Goal: Feedback & Contribution: Contribute content

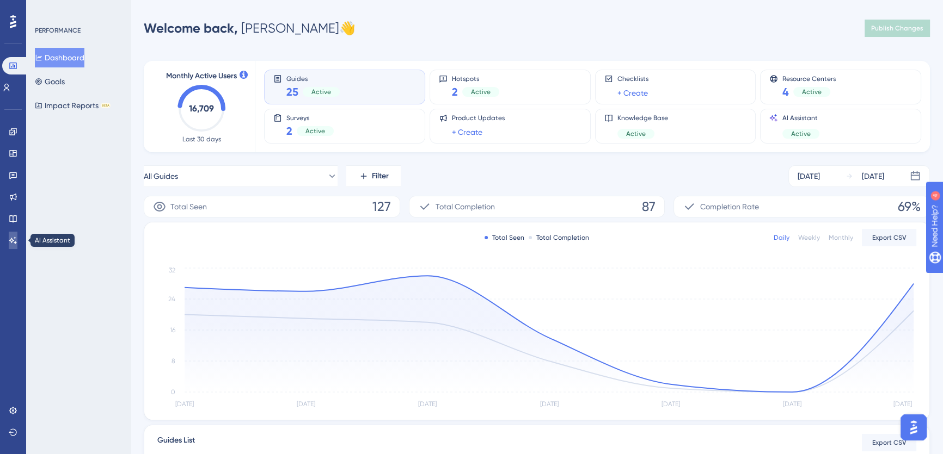
click at [13, 238] on icon at bounding box center [13, 240] width 9 height 9
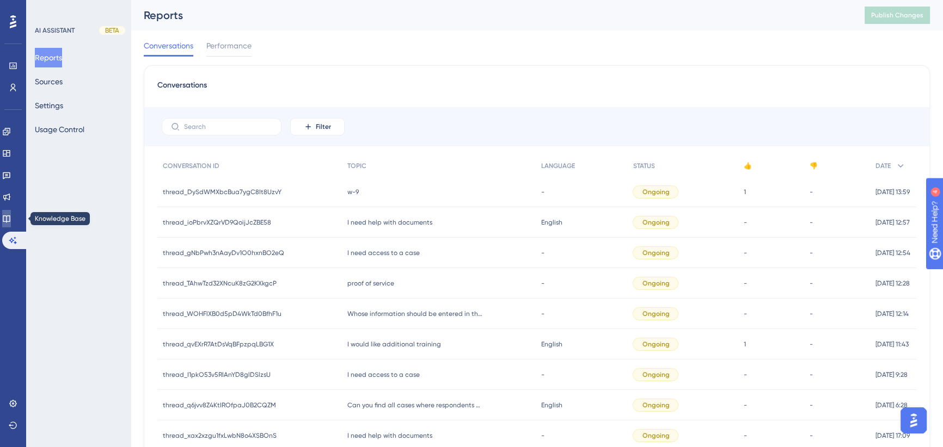
click at [8, 218] on icon at bounding box center [6, 218] width 9 height 9
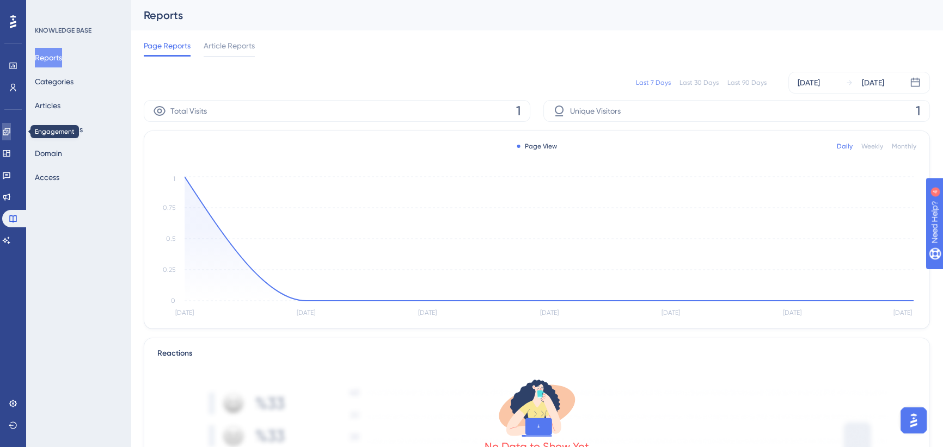
click at [11, 127] on icon at bounding box center [6, 131] width 9 height 9
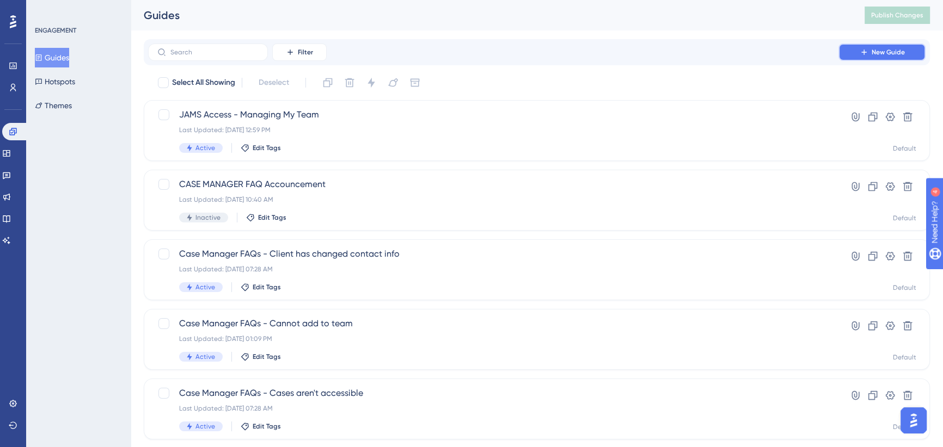
click at [870, 53] on button "New Guide" at bounding box center [881, 52] width 87 height 17
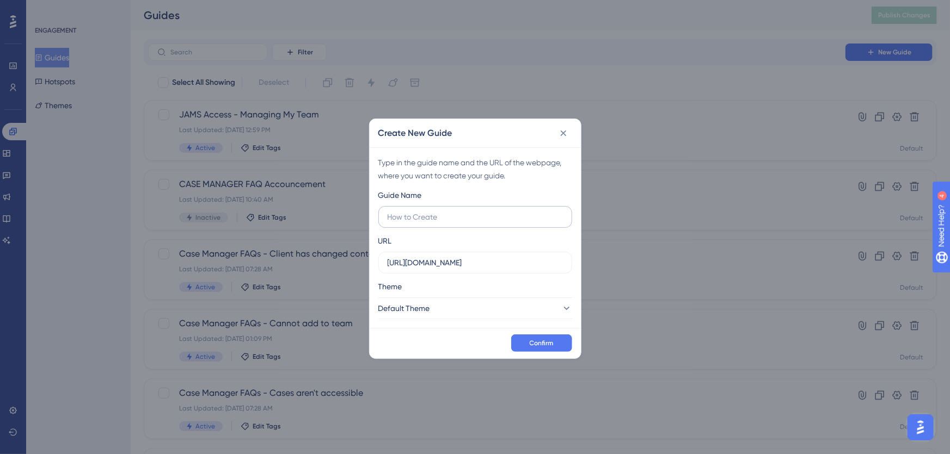
click at [427, 217] on input "text" at bounding box center [475, 217] width 175 height 12
click at [417, 214] on input "W9" at bounding box center [475, 217] width 175 height 12
type input "W9 Form And Instructions"
click at [549, 341] on span "Confirm" at bounding box center [542, 343] width 24 height 9
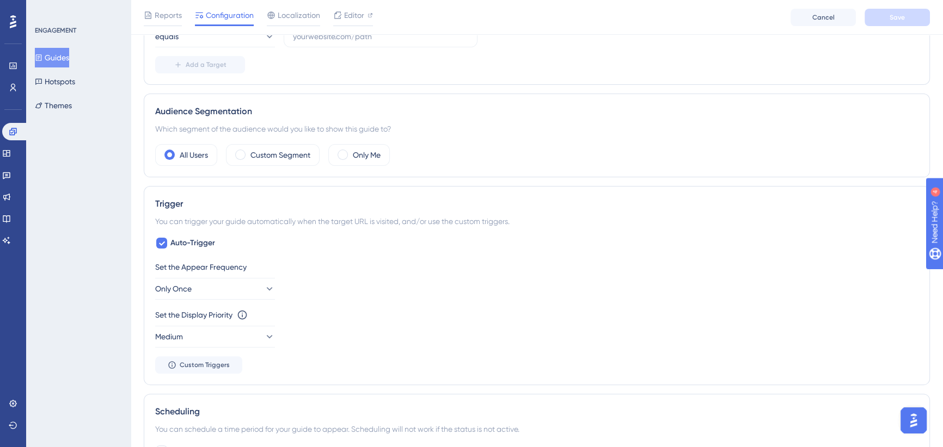
scroll to position [330, 0]
click at [11, 242] on icon at bounding box center [6, 240] width 9 height 9
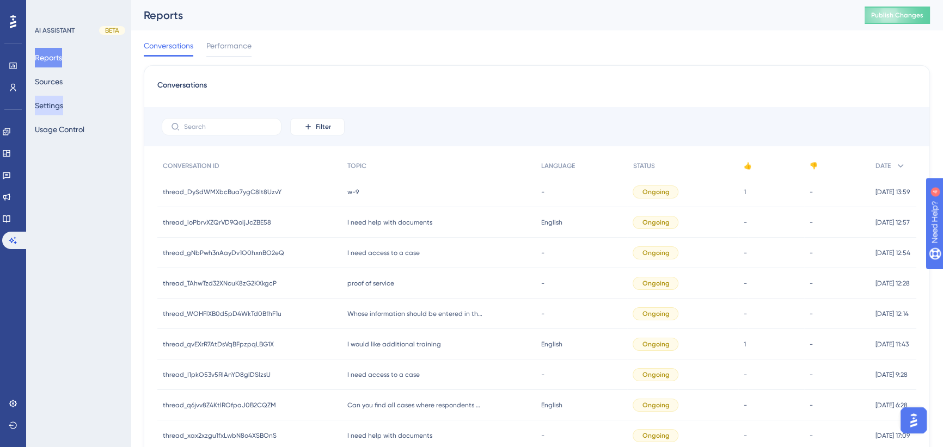
click at [63, 107] on button "Settings" at bounding box center [49, 106] width 28 height 20
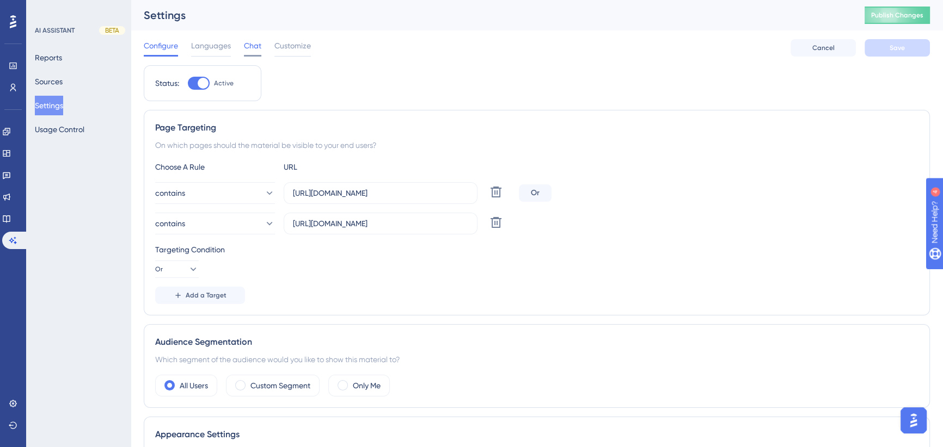
click at [248, 47] on span "Chat" at bounding box center [252, 45] width 17 height 13
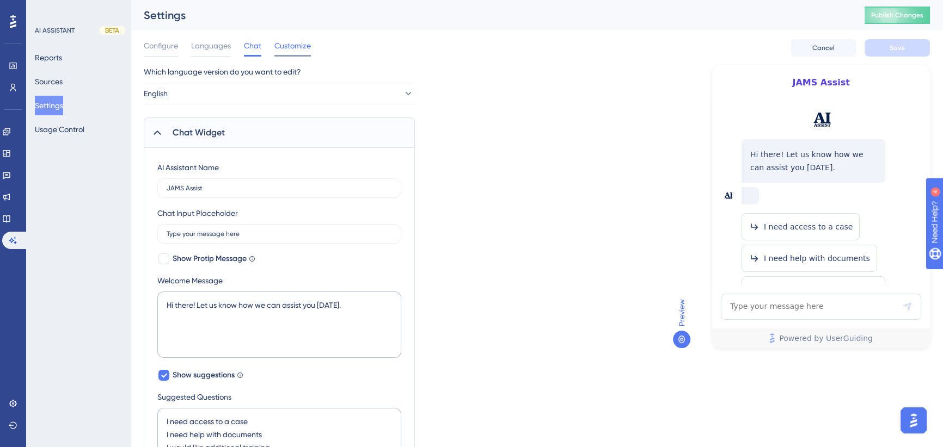
click at [294, 47] on span "Customize" at bounding box center [292, 45] width 36 height 13
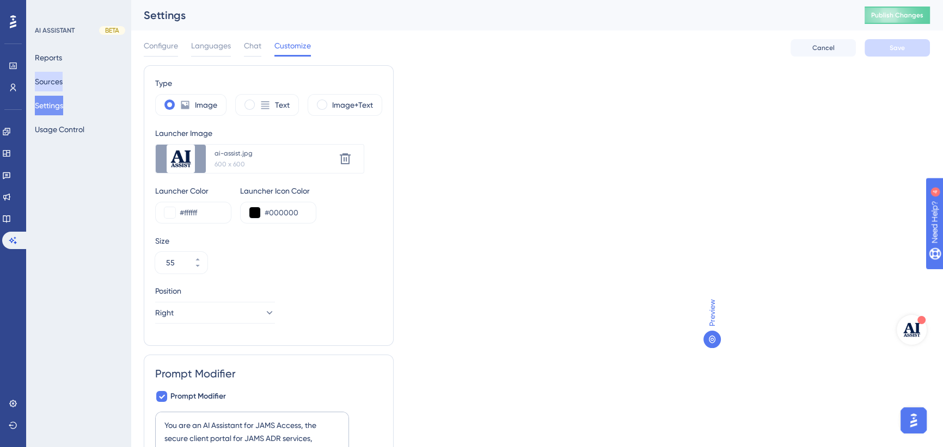
click at [53, 79] on button "Sources" at bounding box center [49, 82] width 28 height 20
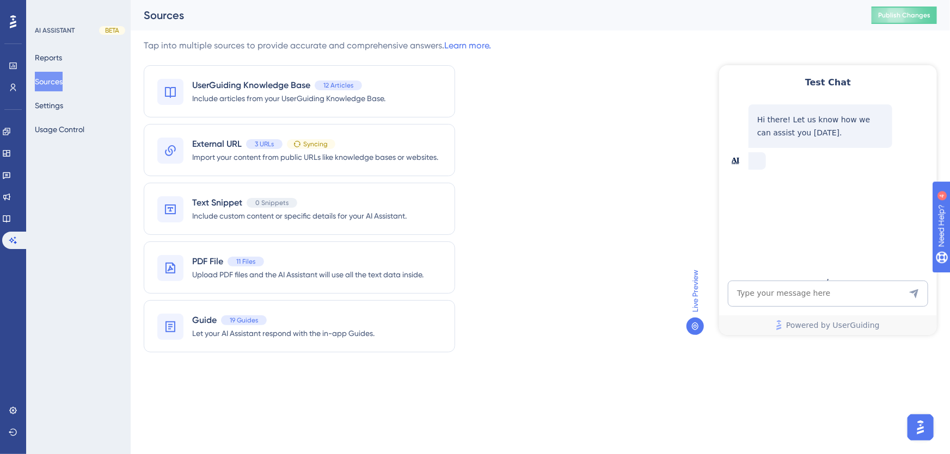
click at [212, 264] on span "PDF File" at bounding box center [207, 261] width 31 height 13
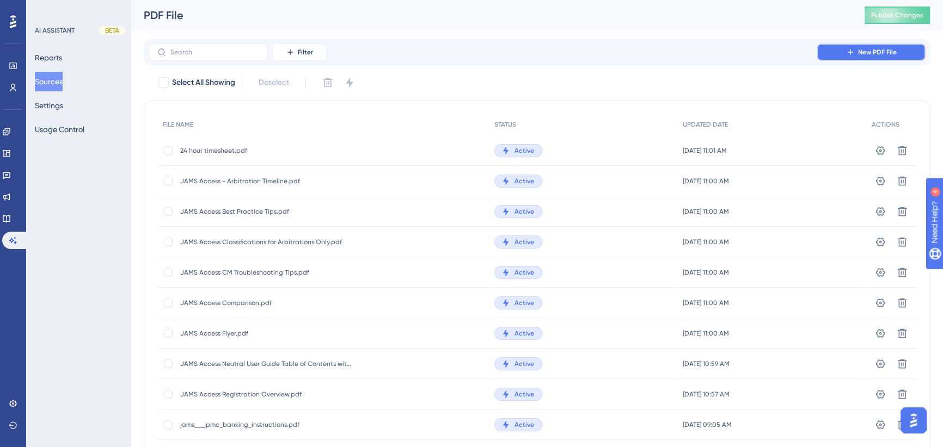
click at [880, 54] on span "New PDF File" at bounding box center [877, 52] width 39 height 9
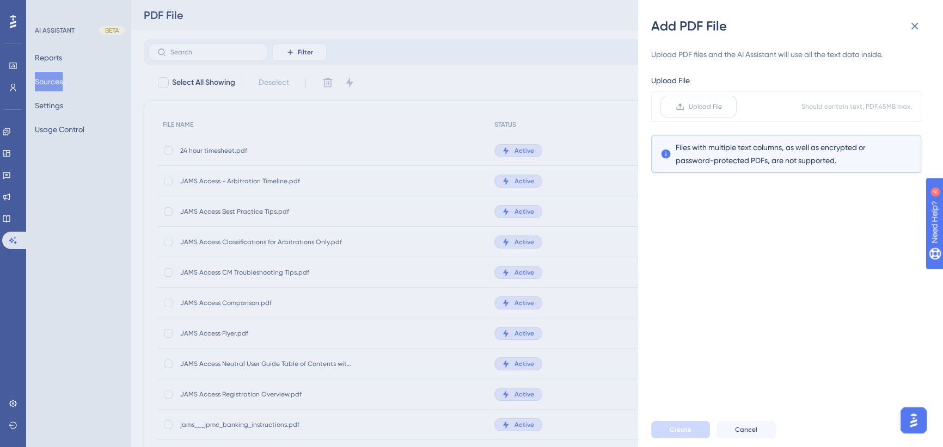
click at [712, 109] on span "Upload File" at bounding box center [704, 106] width 33 height 9
click at [722, 107] on input "Upload File" at bounding box center [722, 107] width 0 height 0
click at [703, 102] on span "Upload File" at bounding box center [704, 106] width 33 height 9
click at [722, 107] on input "Upload File" at bounding box center [722, 107] width 0 height 0
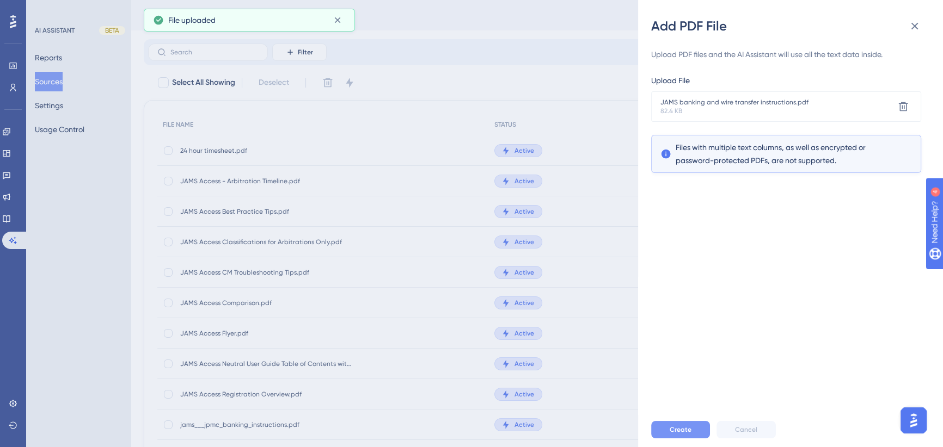
click at [678, 434] on span "Create" at bounding box center [680, 430] width 22 height 9
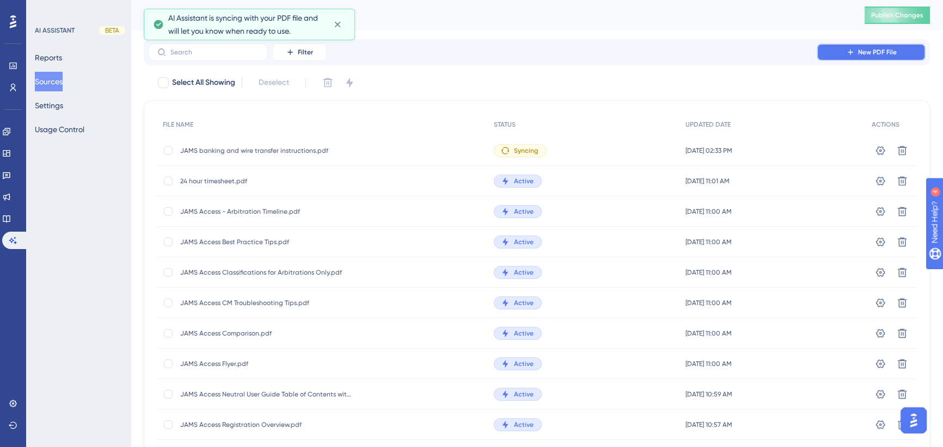
click at [875, 47] on button "New PDF File" at bounding box center [870, 52] width 109 height 17
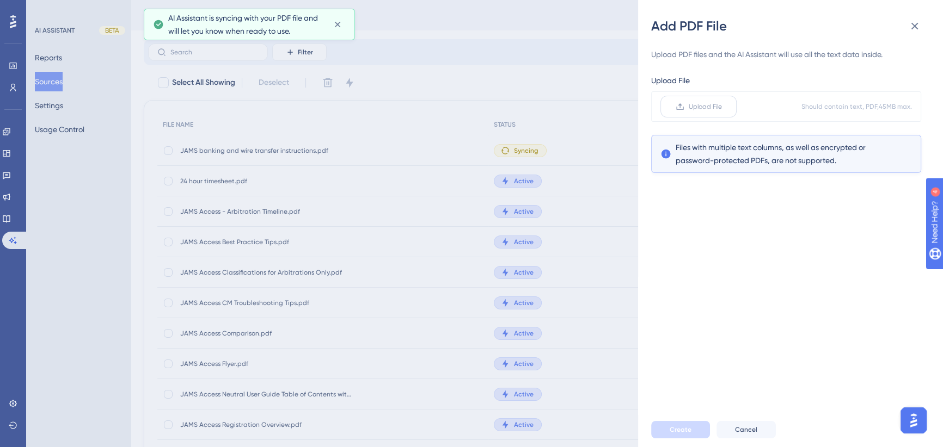
click at [704, 109] on span "Upload File" at bounding box center [704, 106] width 33 height 9
click at [722, 107] on input "Upload File" at bounding box center [722, 107] width 0 height 0
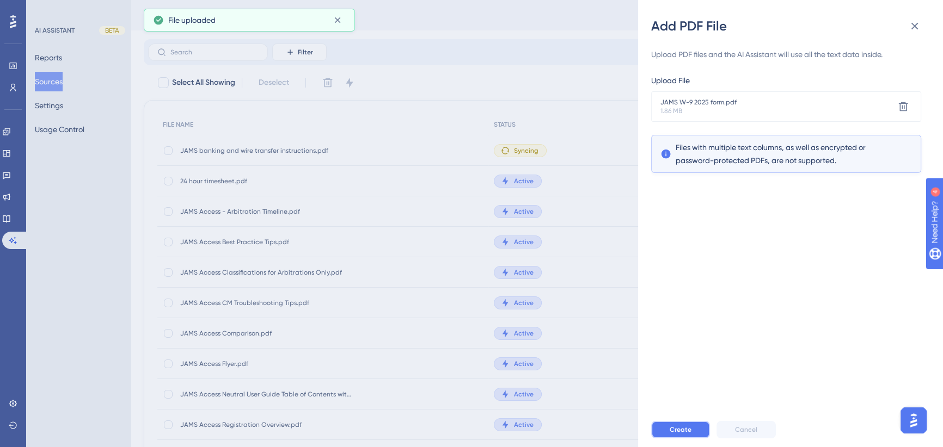
click at [688, 434] on span "Create" at bounding box center [680, 430] width 22 height 9
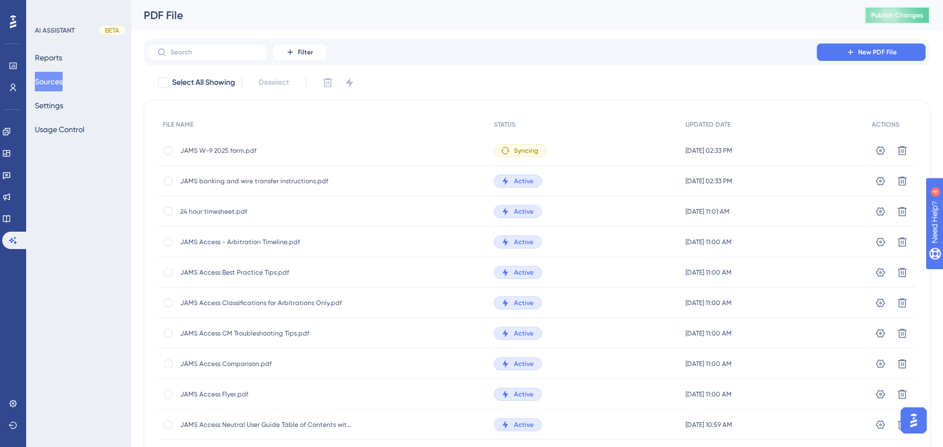
click at [900, 17] on span "Publish Changes" at bounding box center [897, 15] width 52 height 9
click at [878, 183] on icon at bounding box center [880, 181] width 11 height 11
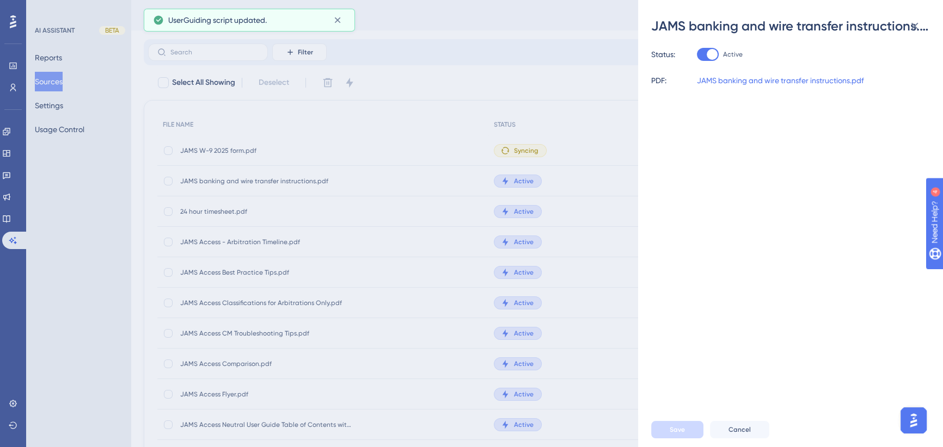
click at [421, 27] on div "JAMS banking and wire transfer instructions.pdf Status: Active PDF: JAMS bankin…" at bounding box center [471, 223] width 943 height 447
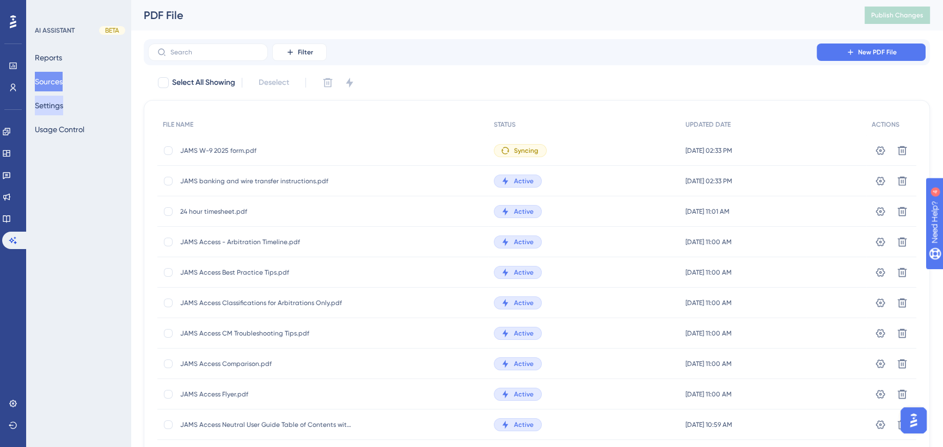
click at [58, 115] on div "Reports Sources Settings Usage Control" at bounding box center [79, 93] width 88 height 91
click at [59, 103] on button "Settings" at bounding box center [49, 106] width 28 height 20
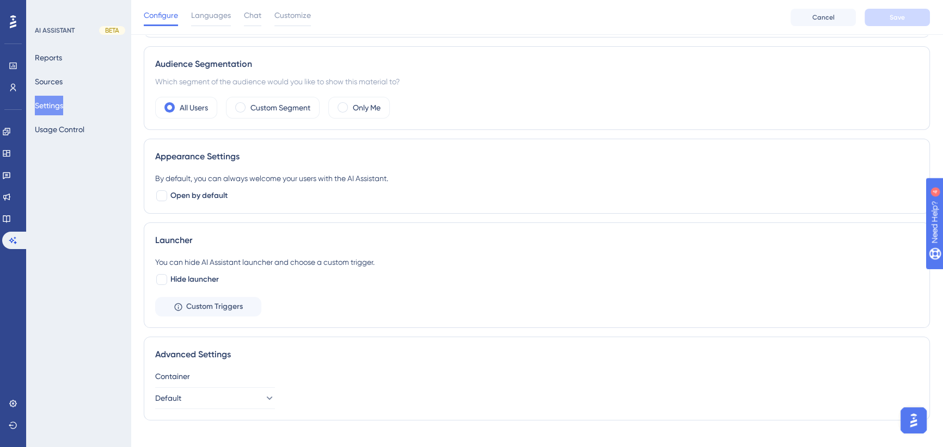
scroll to position [294, 0]
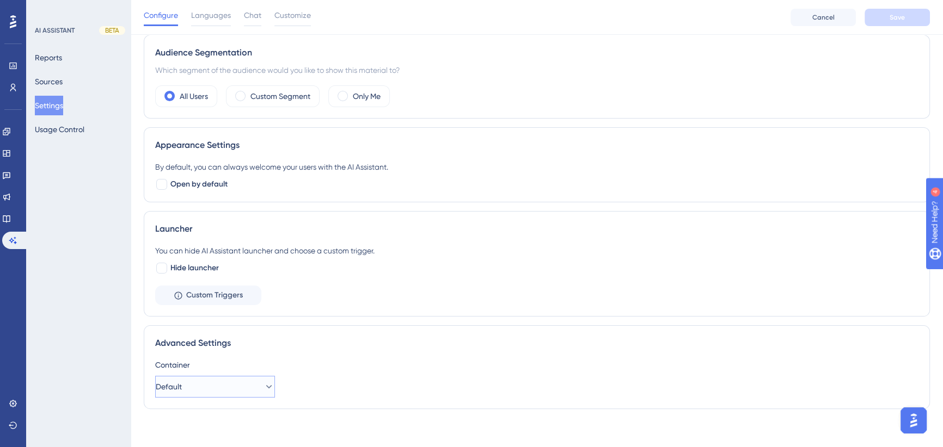
click at [212, 384] on button "Default" at bounding box center [215, 387] width 120 height 22
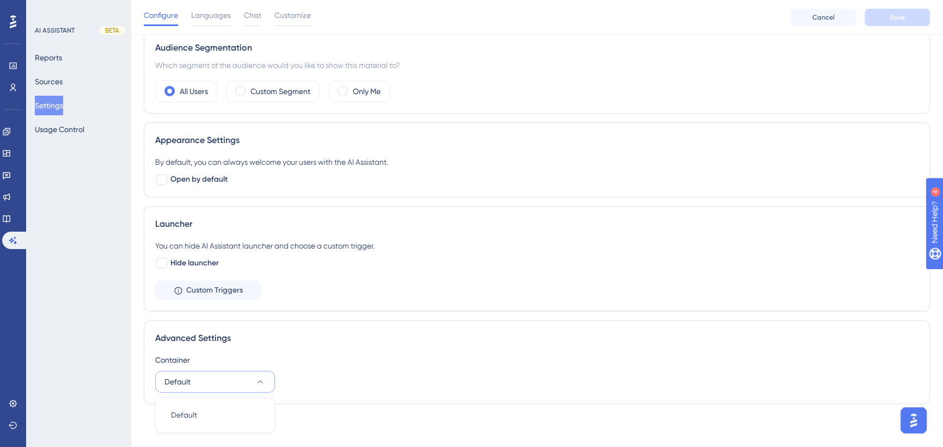
click at [394, 332] on div "Advanced Settings" at bounding box center [536, 338] width 763 height 13
click at [66, 127] on button "Usage Control" at bounding box center [60, 130] width 50 height 20
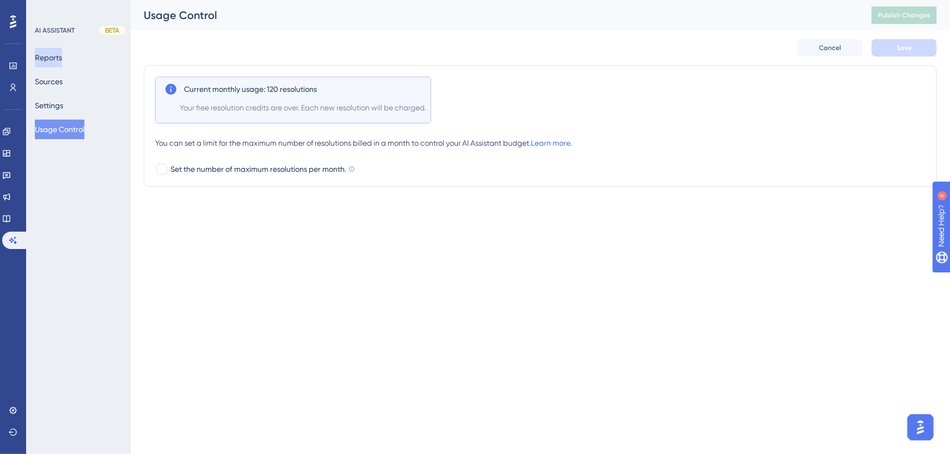
click at [56, 58] on button "Reports" at bounding box center [48, 58] width 27 height 20
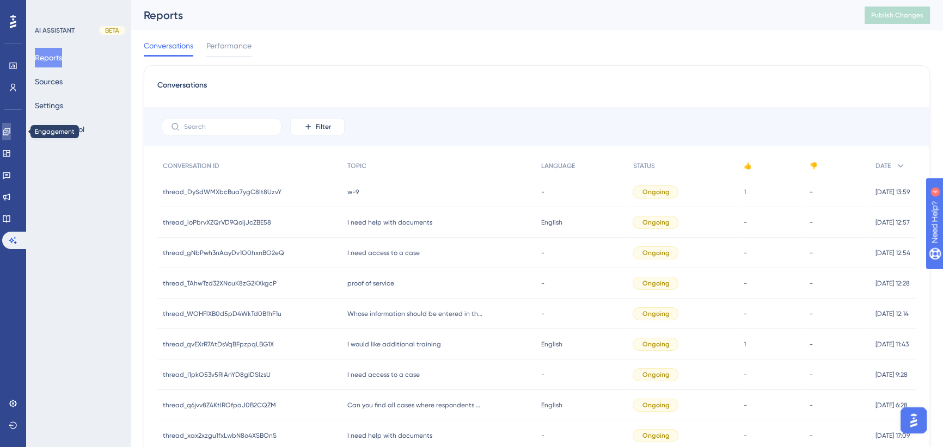
click at [11, 130] on icon at bounding box center [6, 131] width 9 height 9
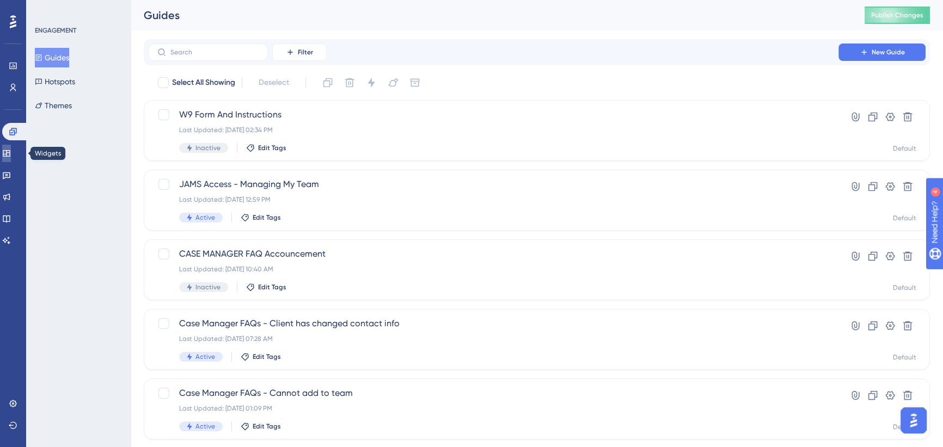
click at [11, 151] on icon at bounding box center [6, 153] width 9 height 9
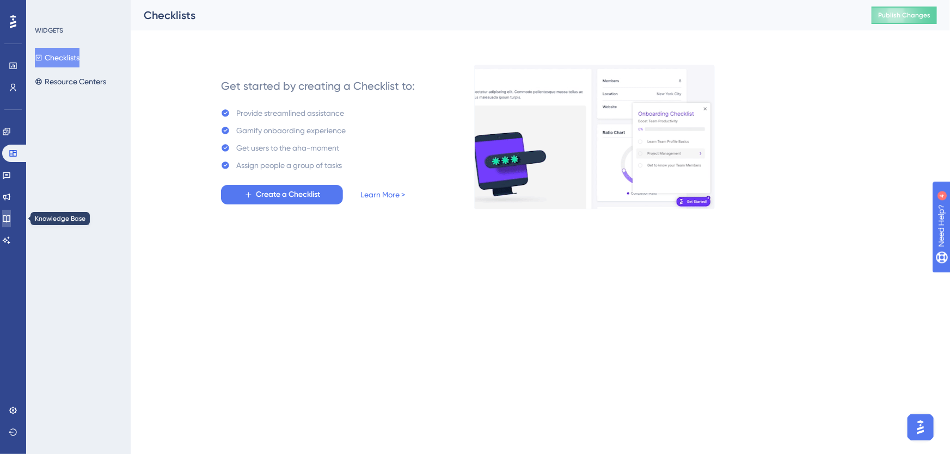
drag, startPoint x: 16, startPoint y: 220, endPoint x: 28, endPoint y: 207, distance: 17.4
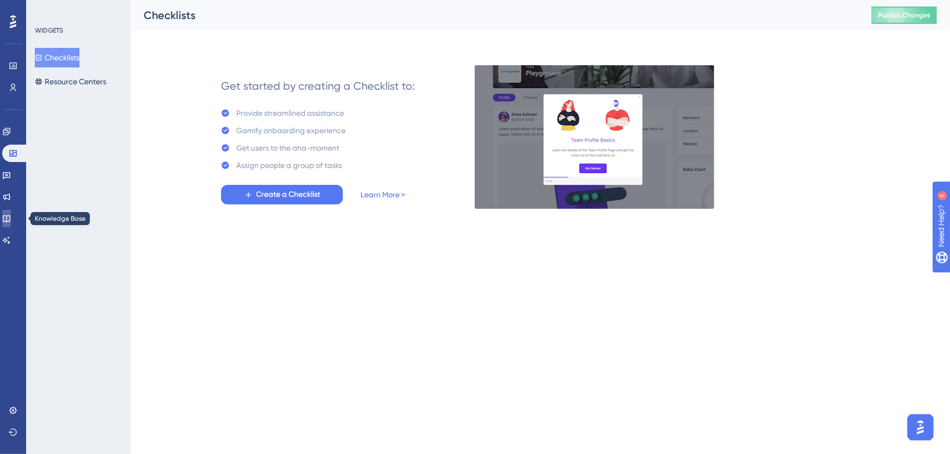
click at [11, 219] on icon at bounding box center [6, 218] width 9 height 9
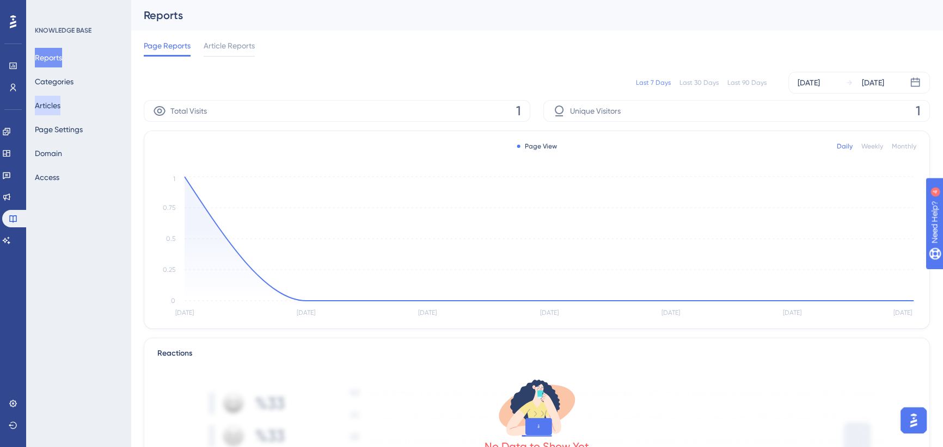
click at [56, 105] on button "Articles" at bounding box center [48, 106] width 26 height 20
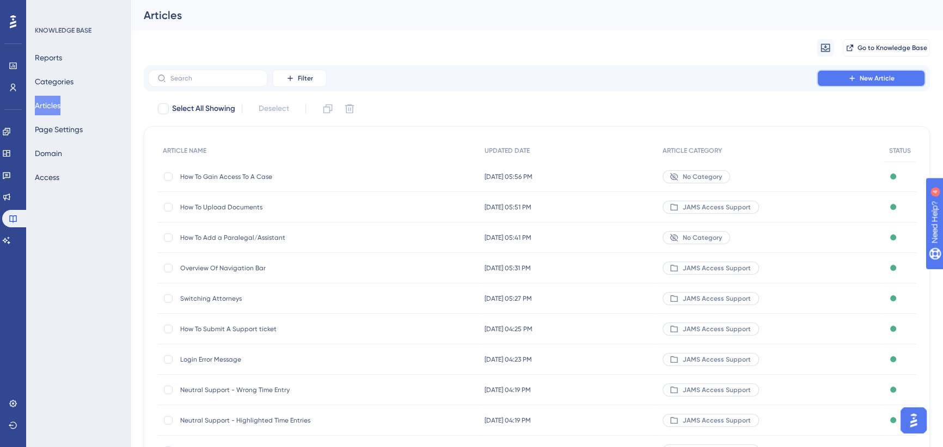
click at [867, 85] on button "New Article" at bounding box center [870, 78] width 109 height 17
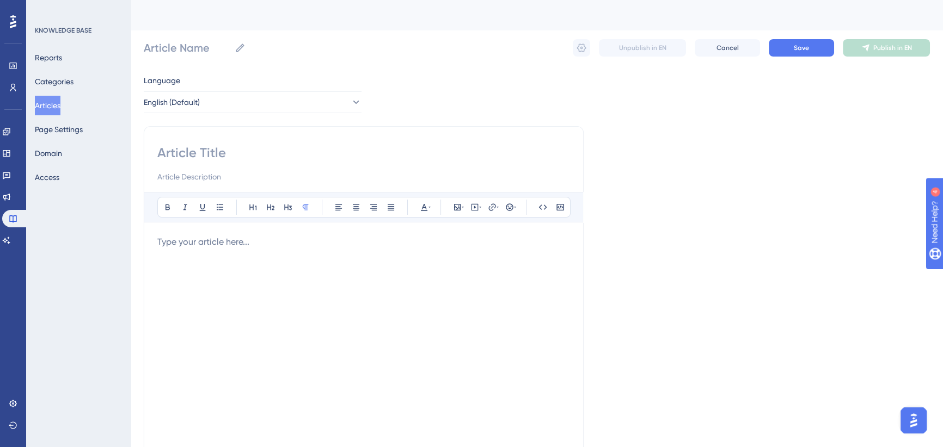
click at [232, 243] on p at bounding box center [363, 242] width 413 height 13
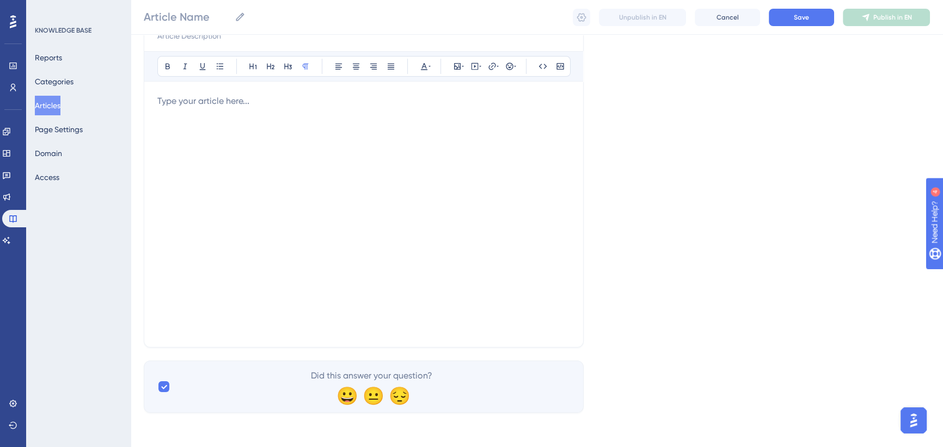
click at [214, 126] on div at bounding box center [363, 214] width 413 height 239
click at [65, 75] on button "Categories" at bounding box center [54, 82] width 39 height 20
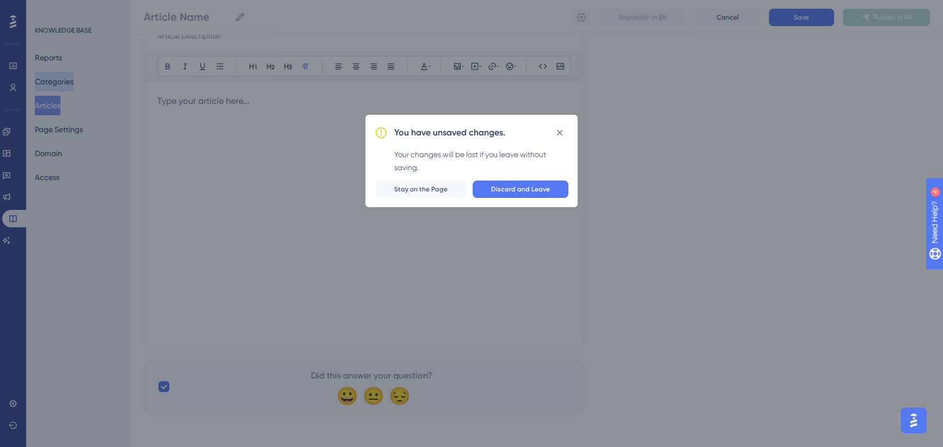
scroll to position [130, 0]
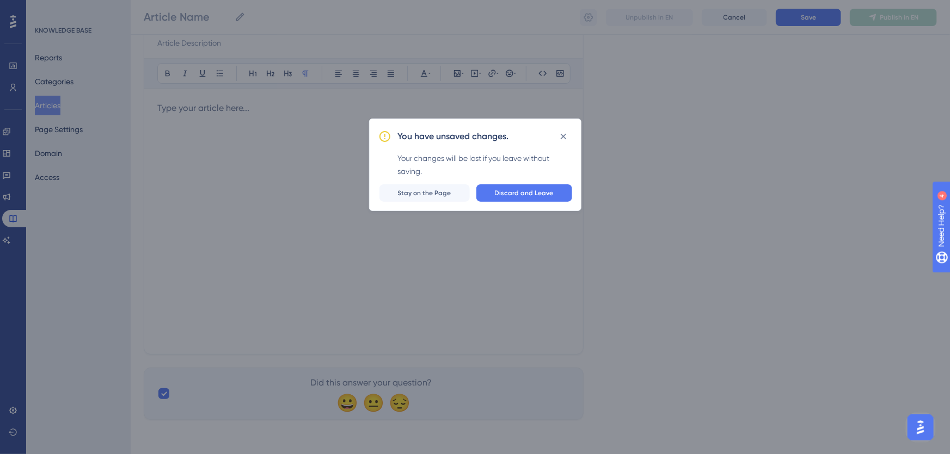
click at [564, 136] on icon at bounding box center [563, 136] width 6 height 6
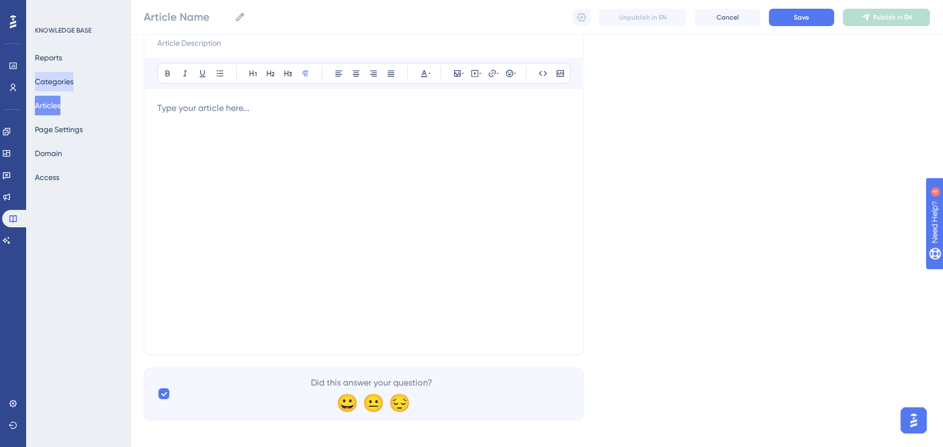
click at [63, 73] on button "Categories" at bounding box center [54, 82] width 39 height 20
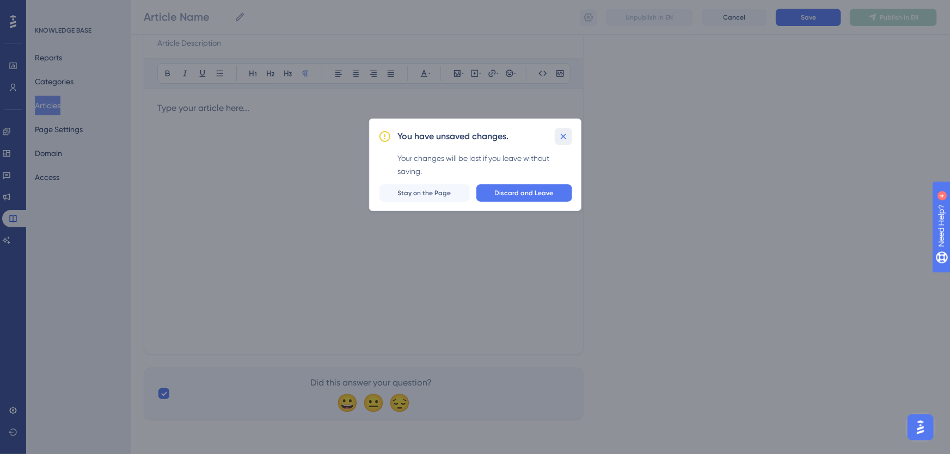
click at [559, 135] on icon at bounding box center [563, 136] width 11 height 11
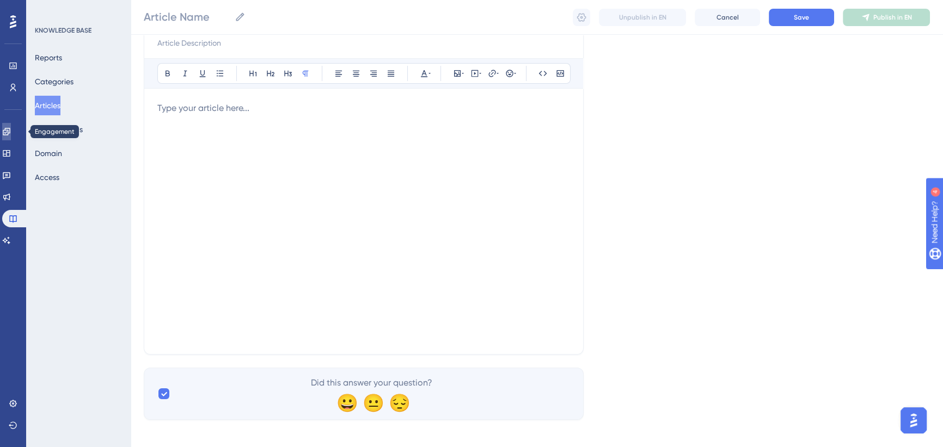
click at [10, 130] on icon at bounding box center [6, 131] width 7 height 7
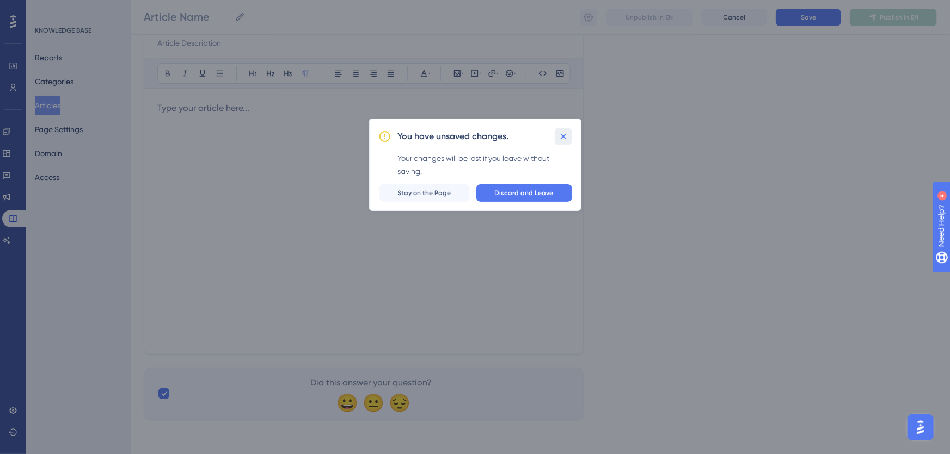
click at [565, 136] on icon at bounding box center [563, 136] width 11 height 11
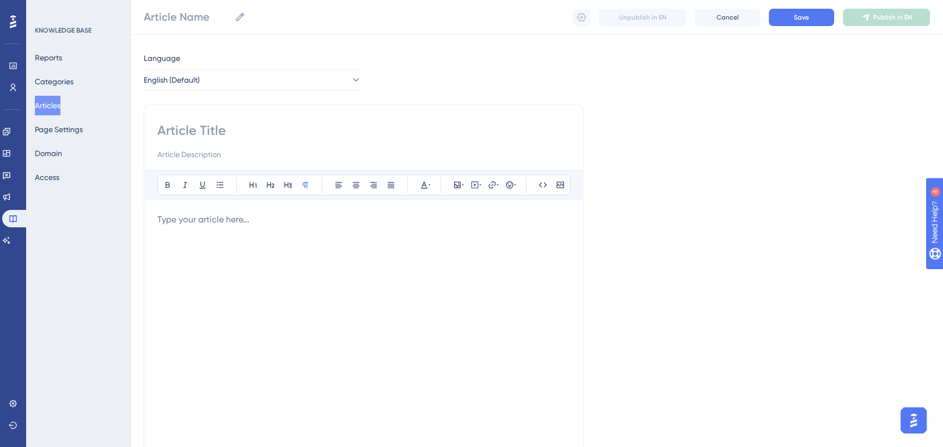
scroll to position [0, 0]
